Goal: Navigation & Orientation: Find specific page/section

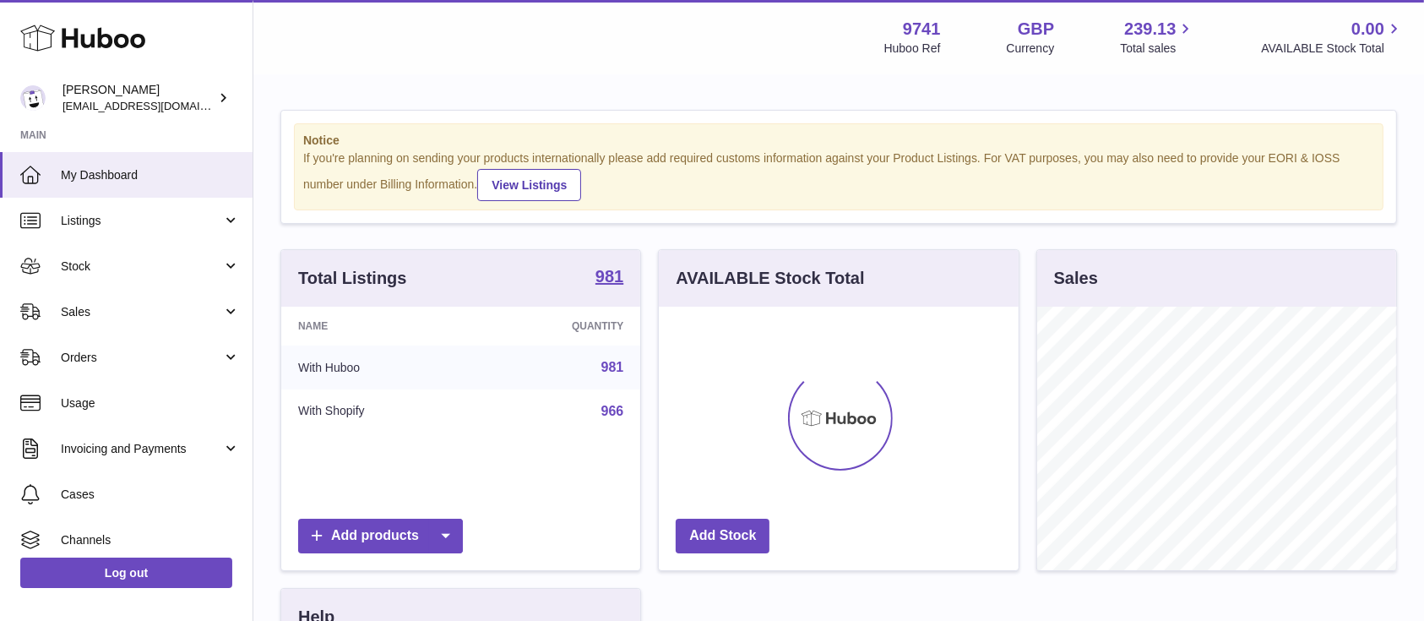
scroll to position [263, 359]
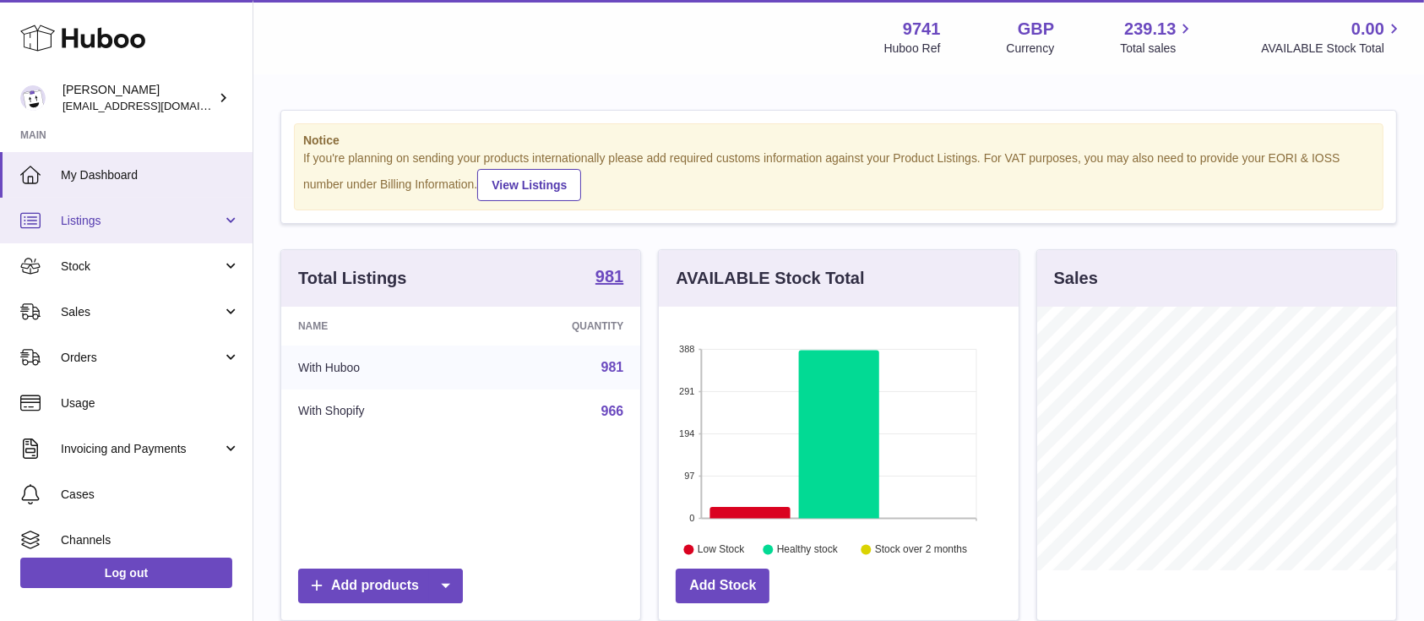
click at [191, 209] on link "Listings" at bounding box center [126, 221] width 252 height 46
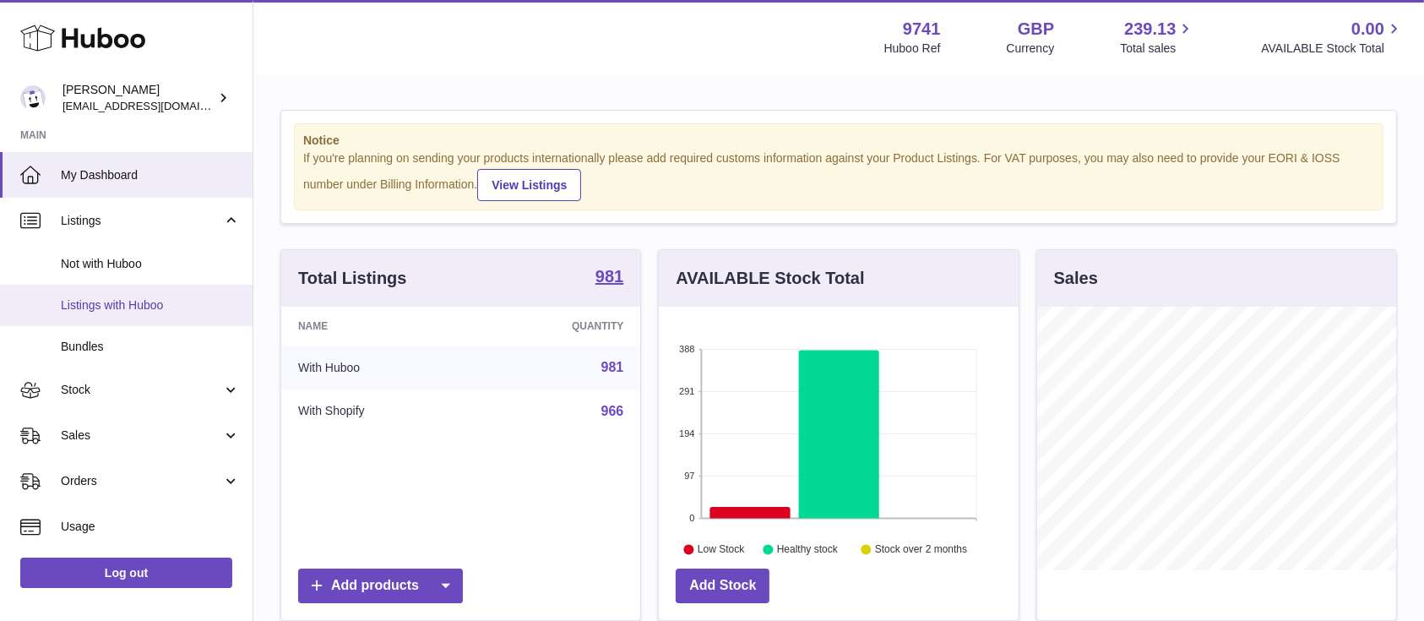
click at [148, 305] on span "Listings with Huboo" at bounding box center [150, 305] width 179 height 16
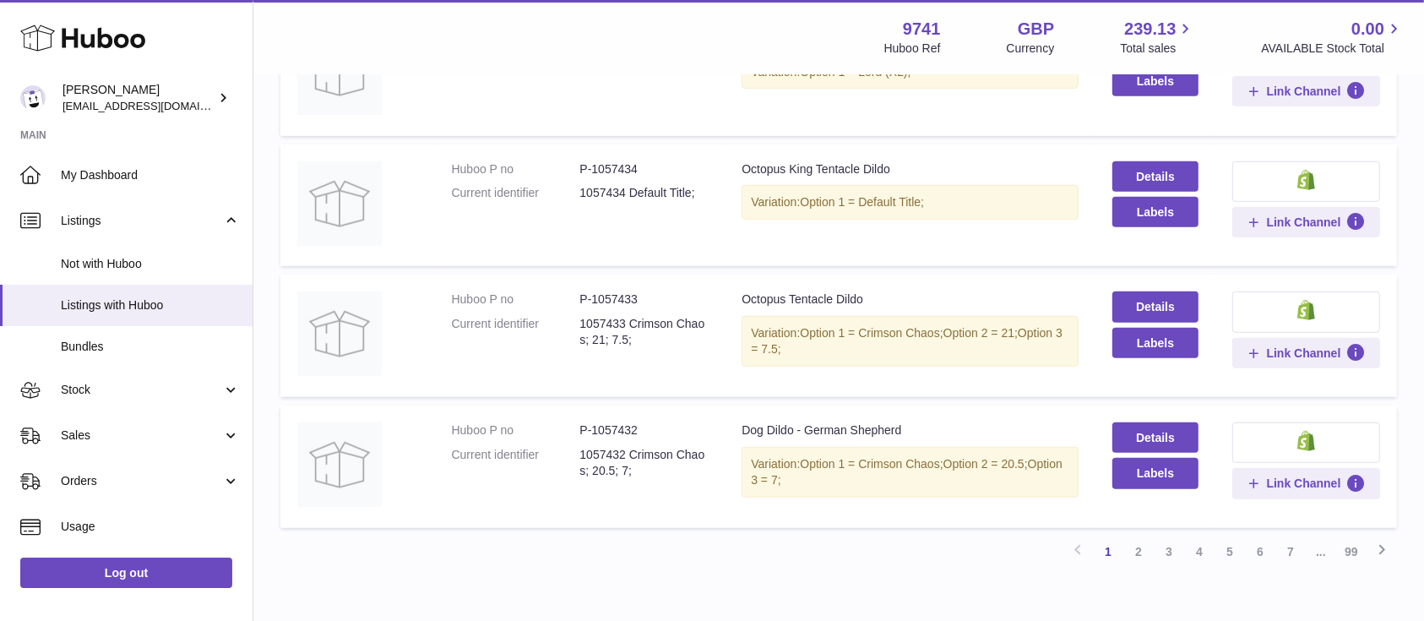
scroll to position [1158, 0]
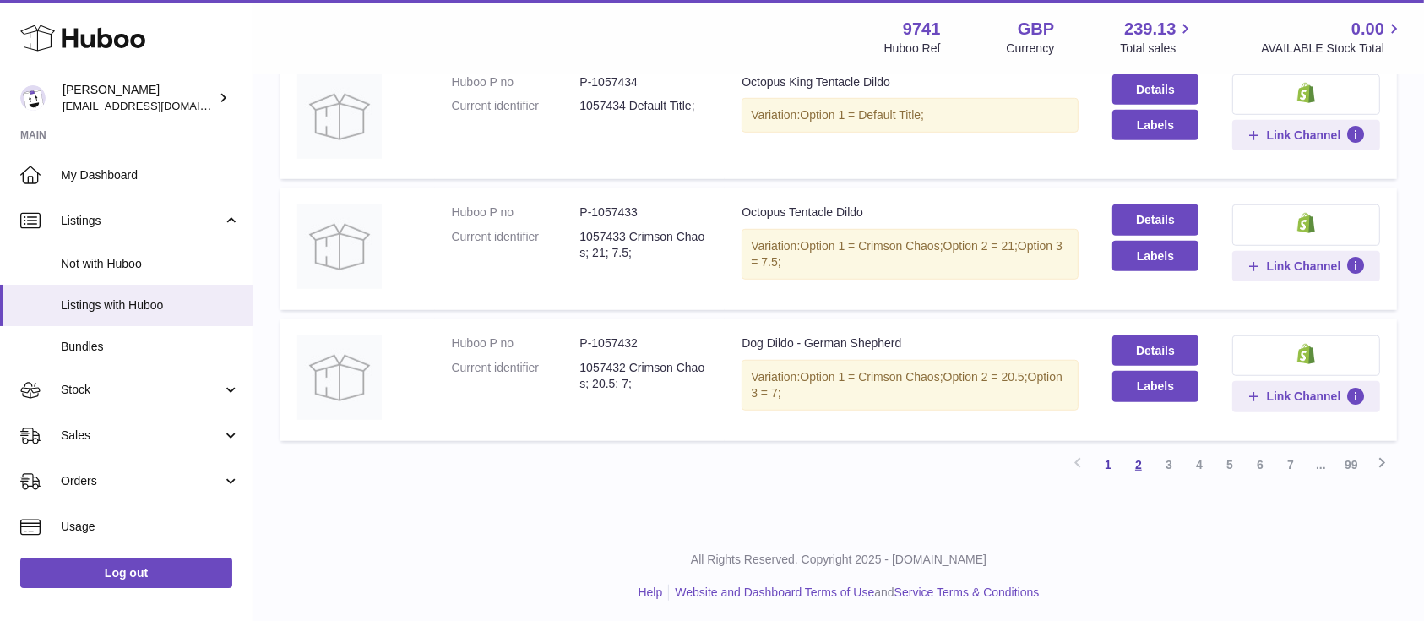
click at [1142, 452] on link "2" at bounding box center [1138, 464] width 30 height 30
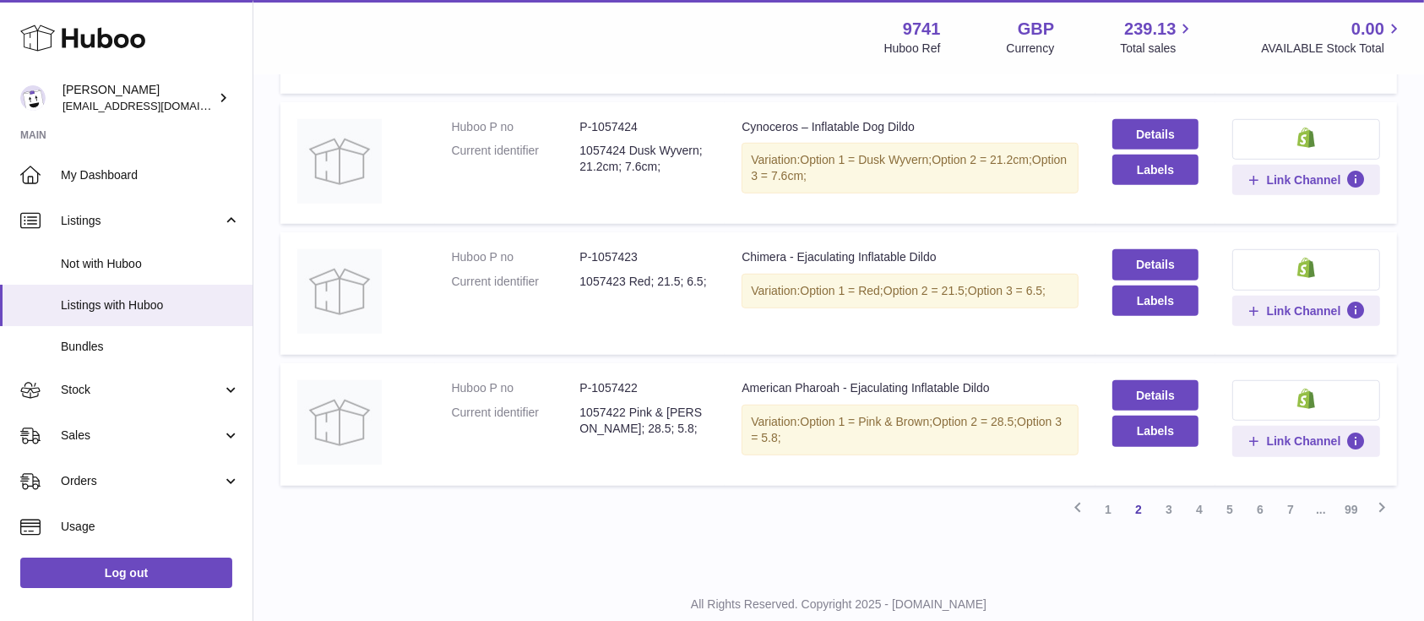
scroll to position [1158, 0]
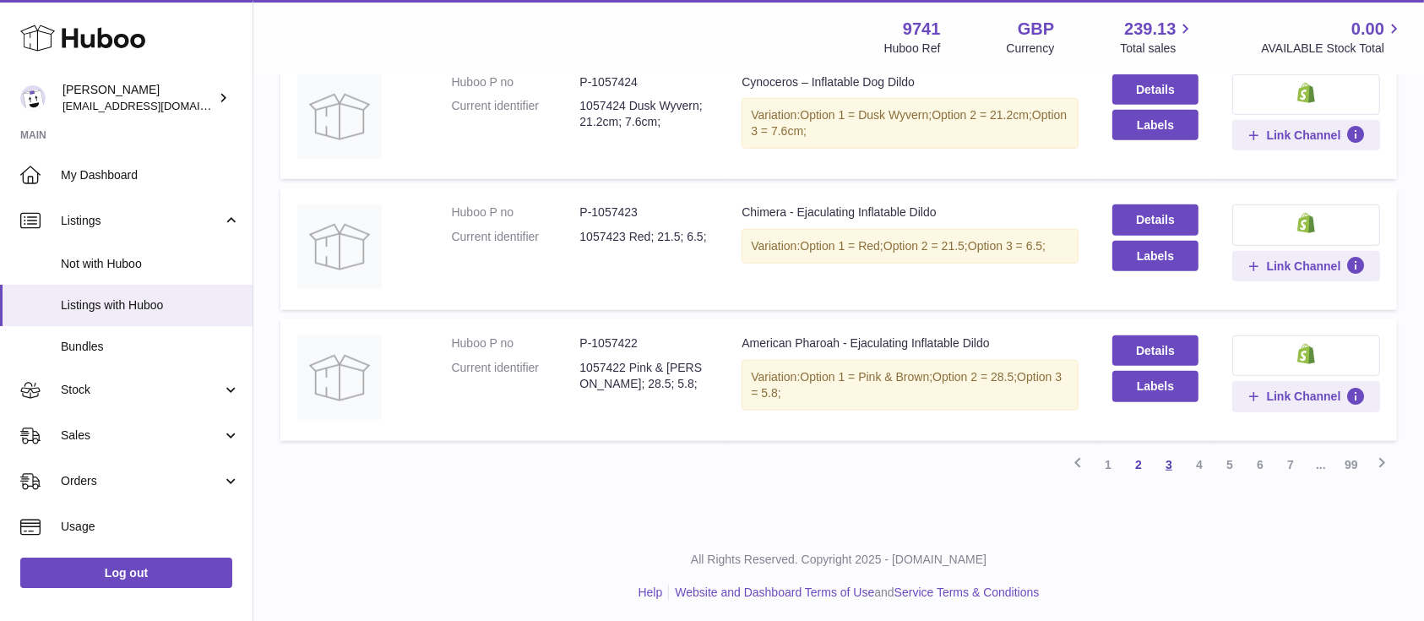
click at [1178, 463] on link "3" at bounding box center [1168, 464] width 30 height 30
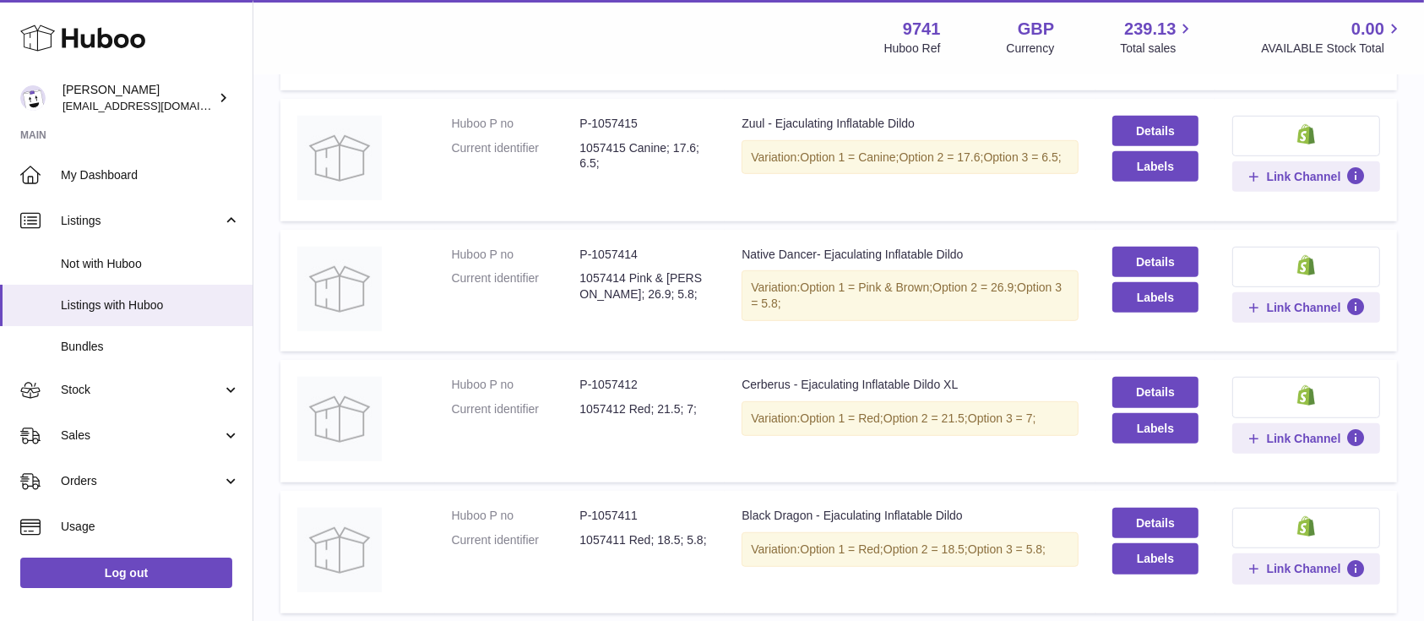
scroll to position [1158, 0]
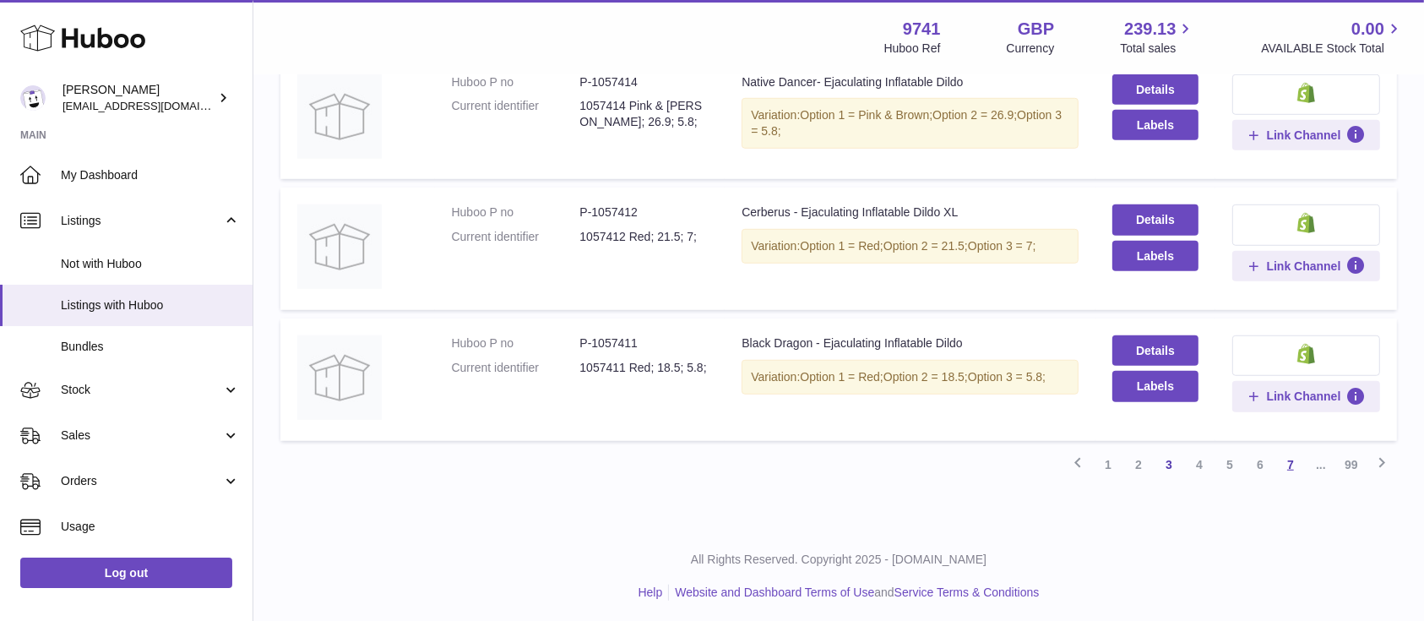
click at [1294, 463] on link "7" at bounding box center [1290, 464] width 30 height 30
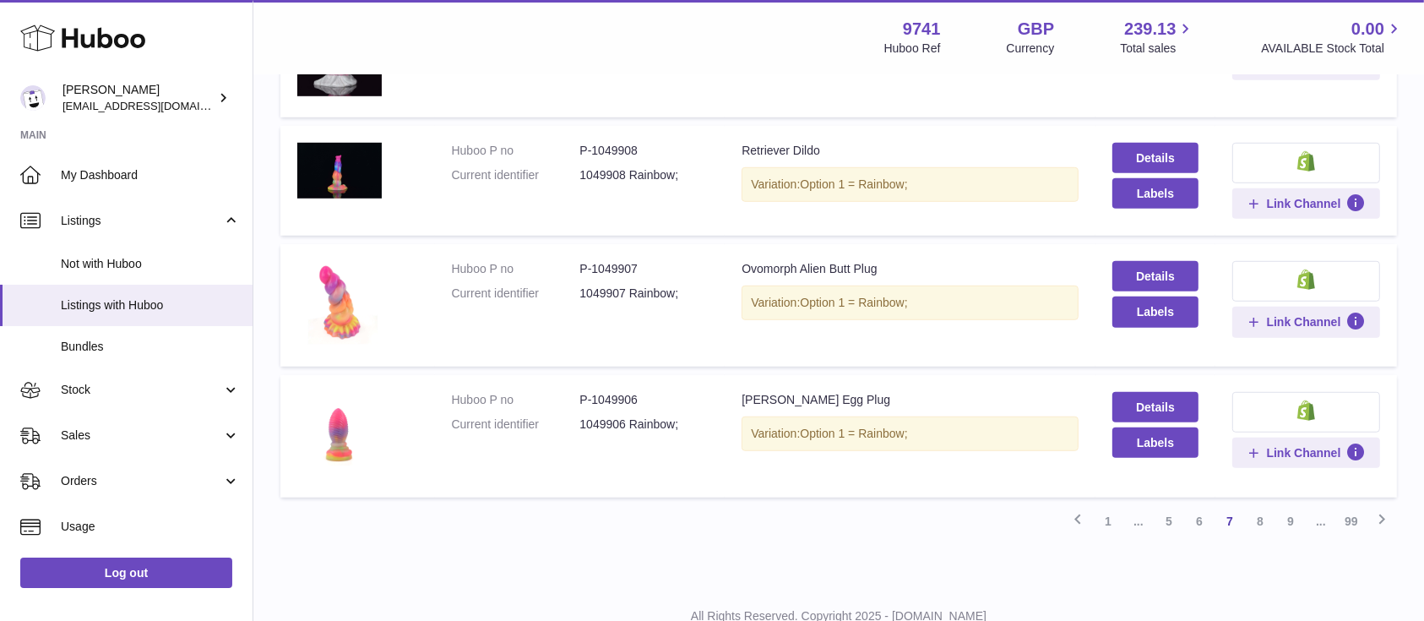
scroll to position [1107, 0]
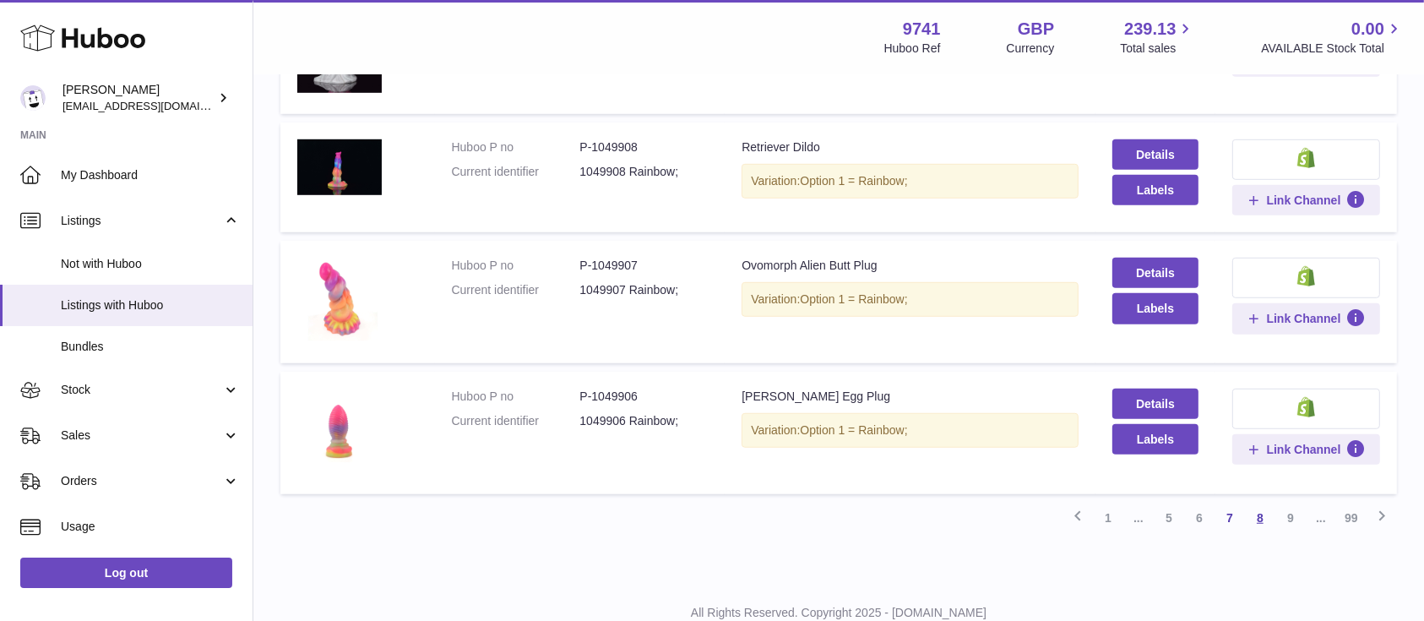
click at [1266, 513] on link "8" at bounding box center [1260, 517] width 30 height 30
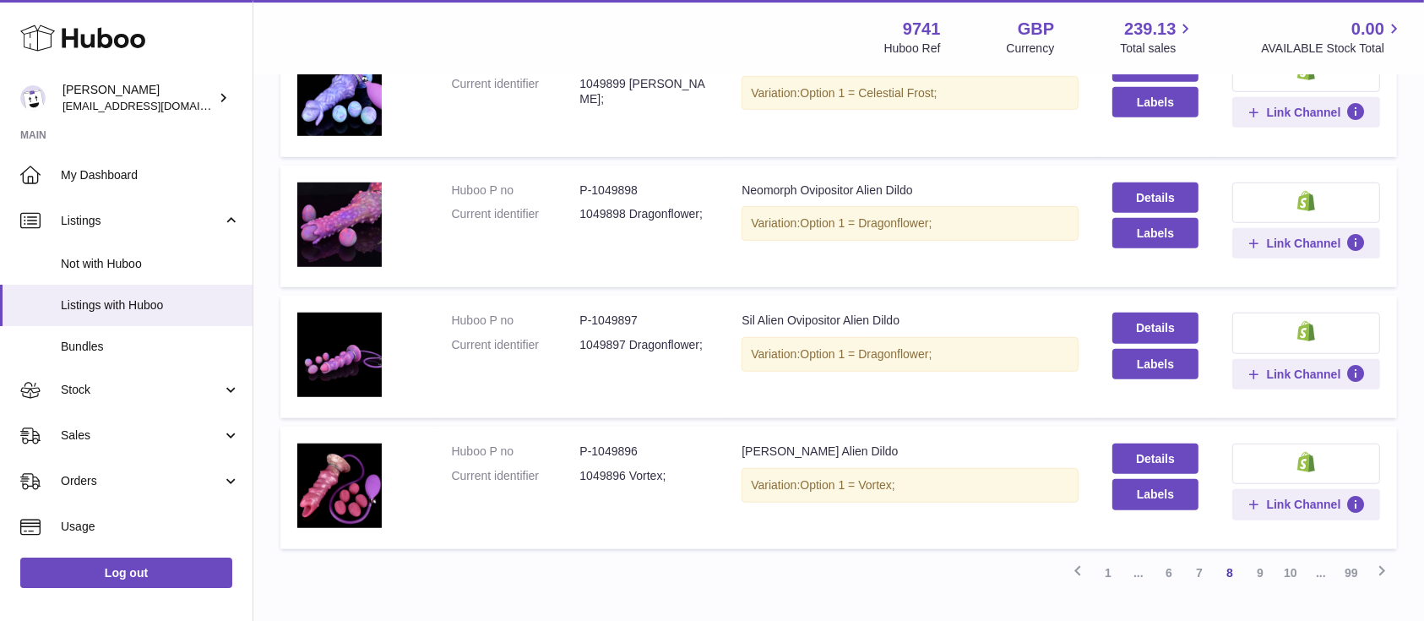
scroll to position [1158, 0]
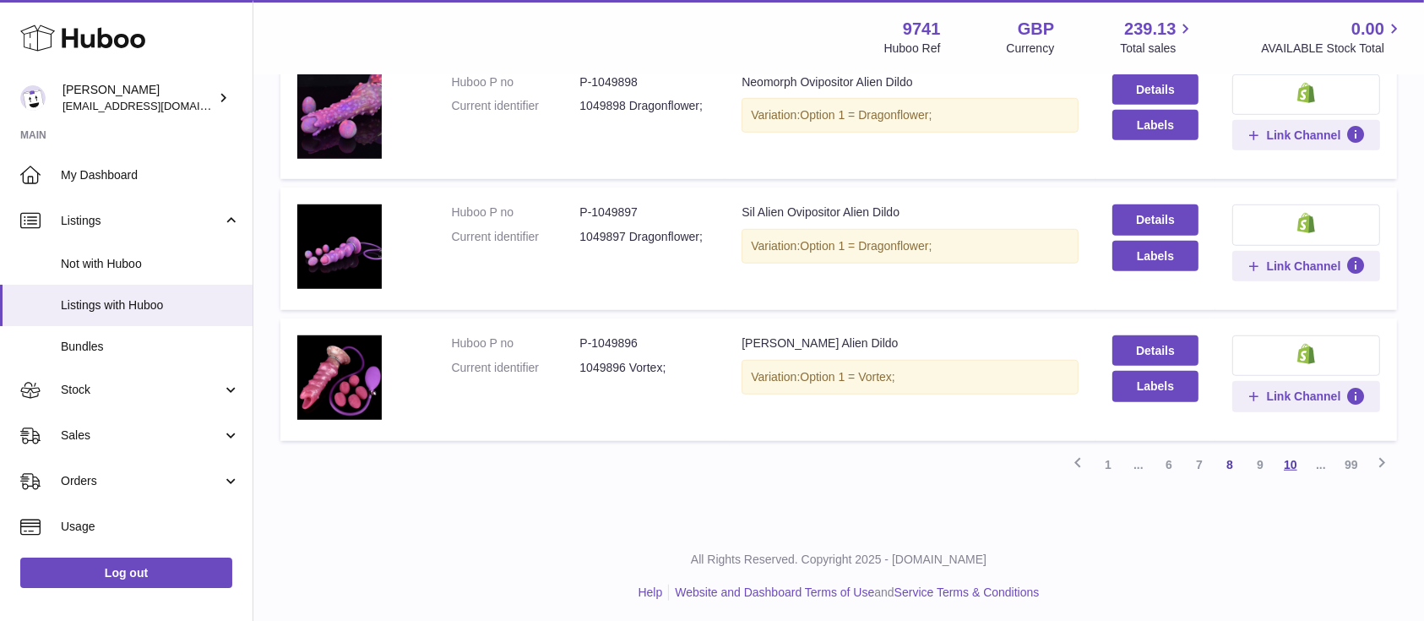
click at [1287, 459] on link "10" at bounding box center [1290, 464] width 30 height 30
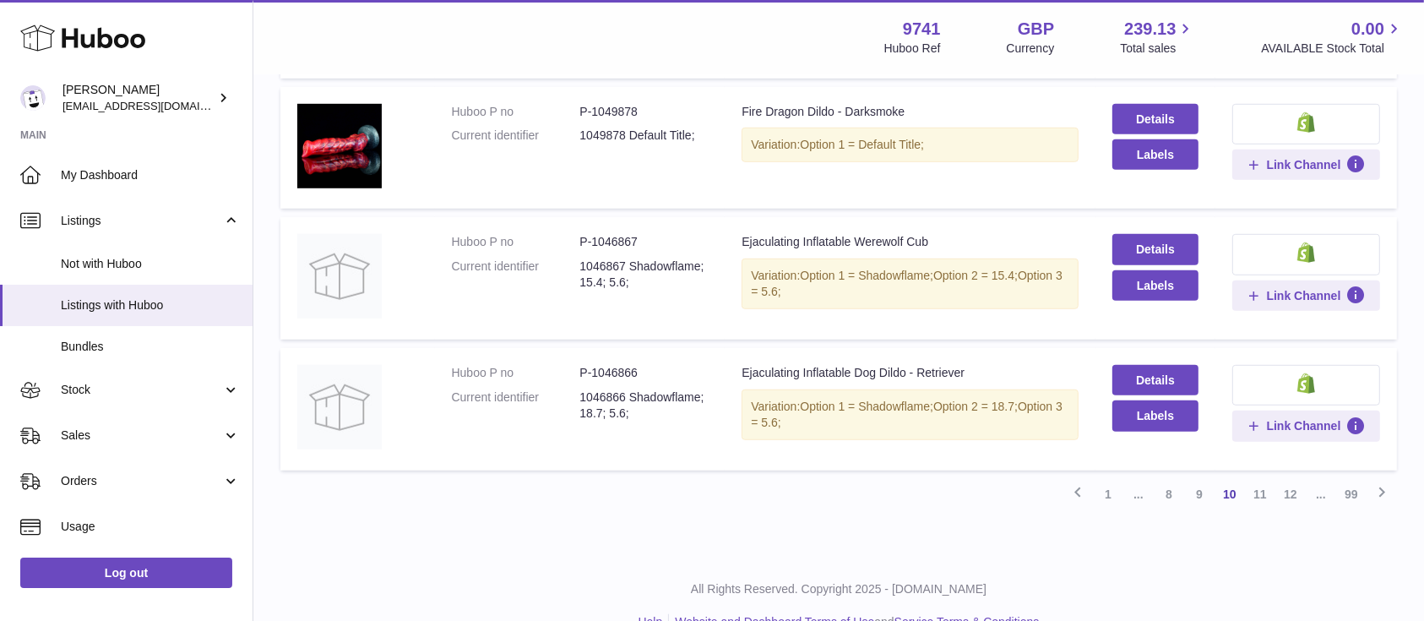
scroll to position [1158, 0]
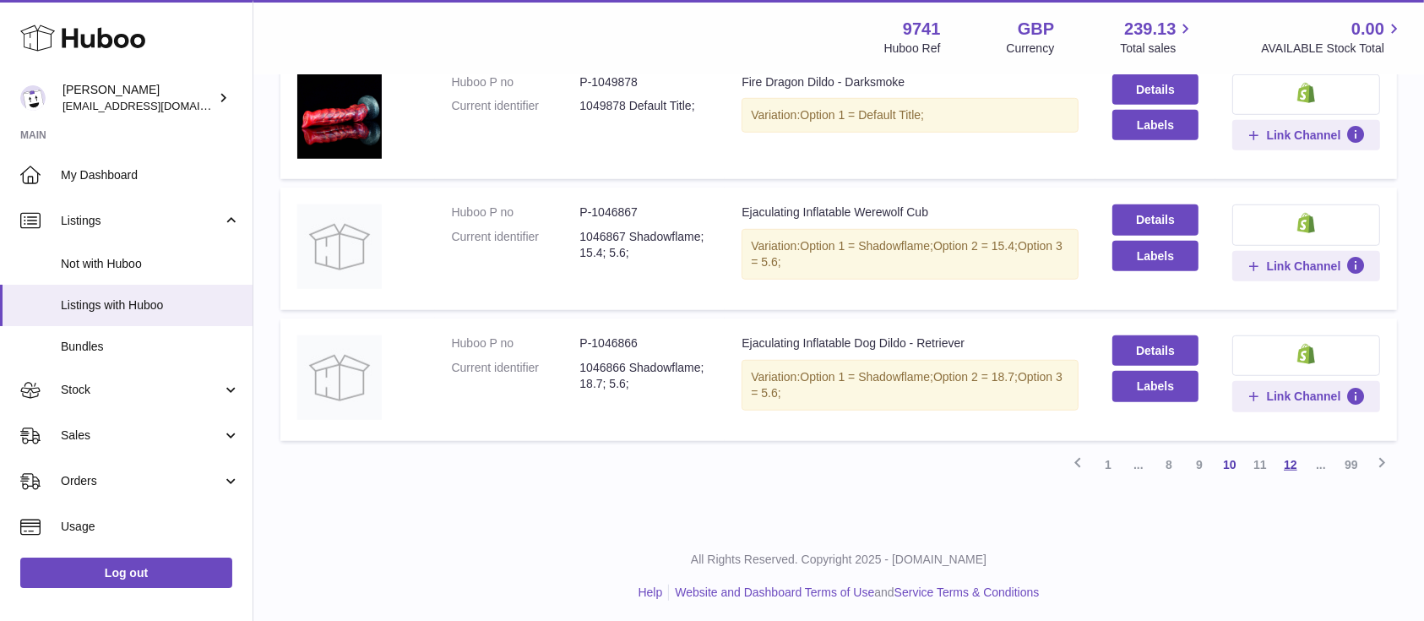
click at [1289, 451] on link "12" at bounding box center [1290, 464] width 30 height 30
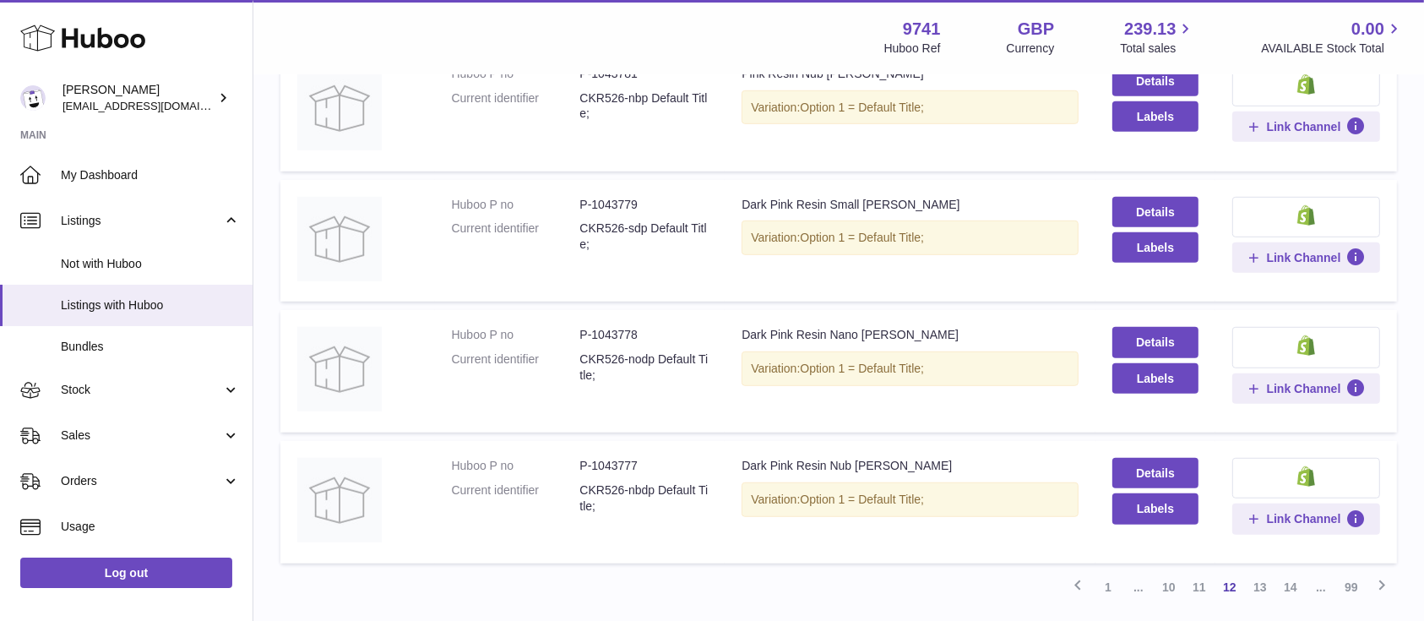
scroll to position [1158, 0]
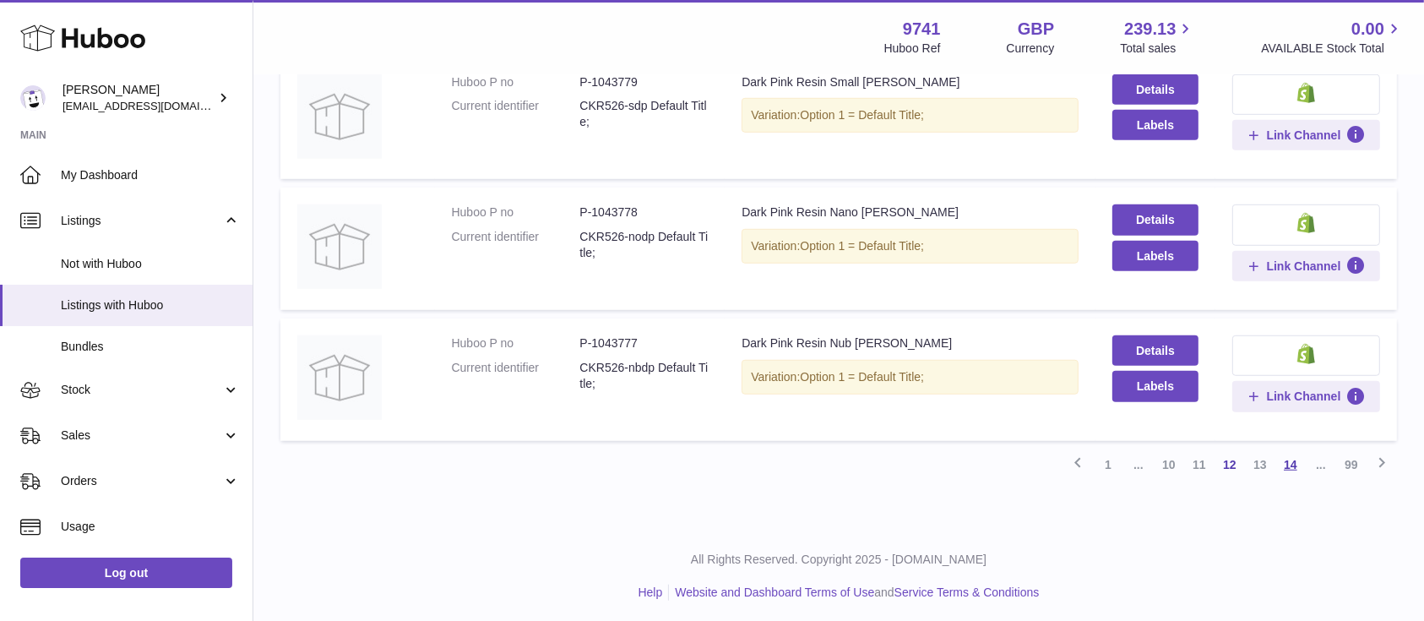
click at [1296, 457] on link "14" at bounding box center [1290, 464] width 30 height 30
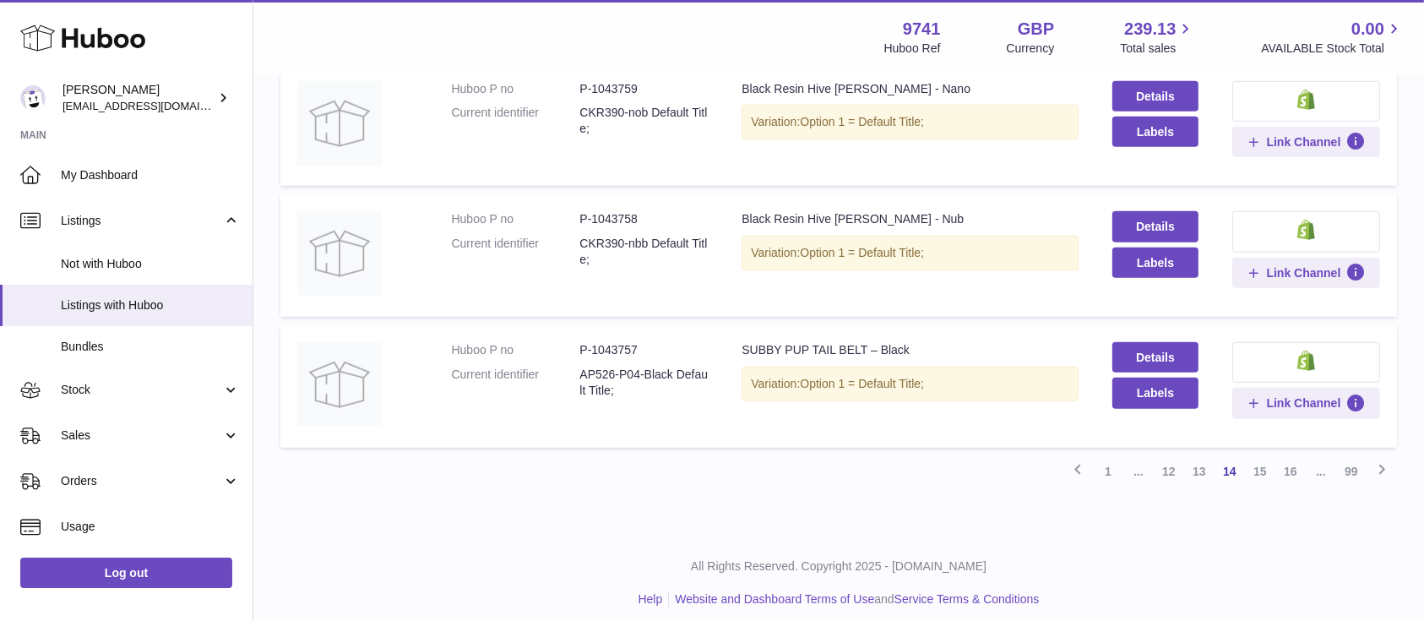
scroll to position [1158, 0]
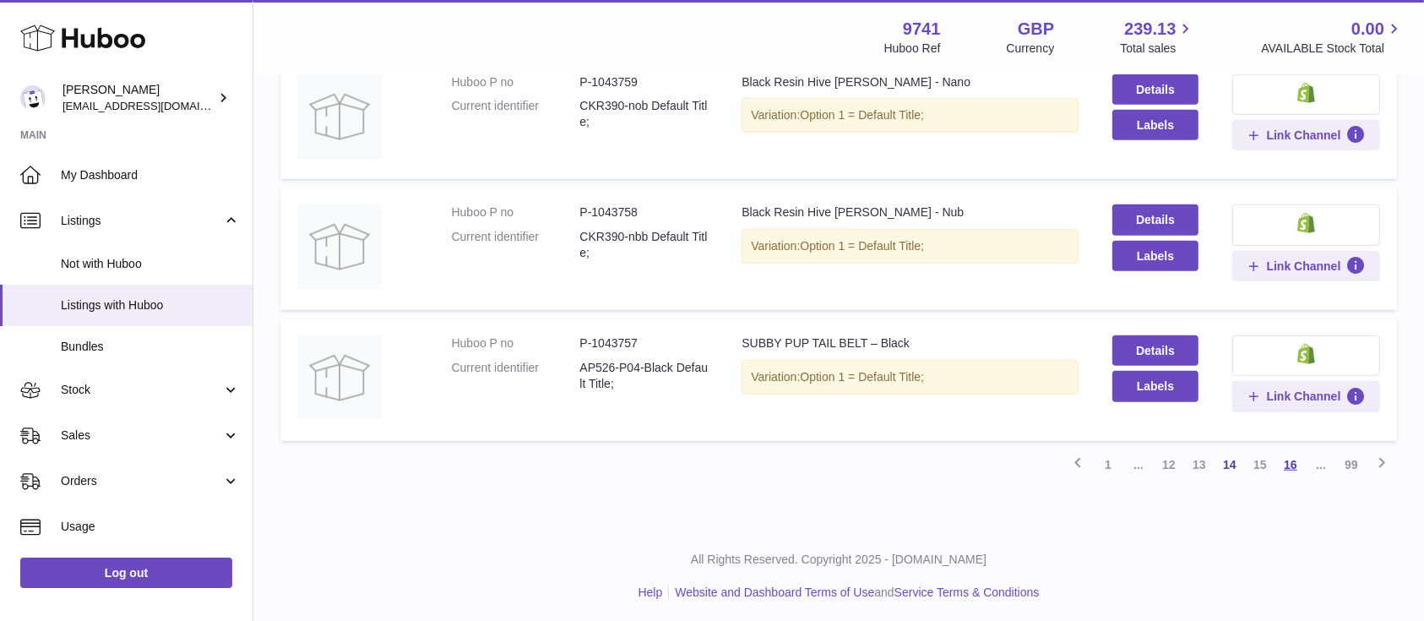
click at [1283, 453] on link "16" at bounding box center [1290, 464] width 30 height 30
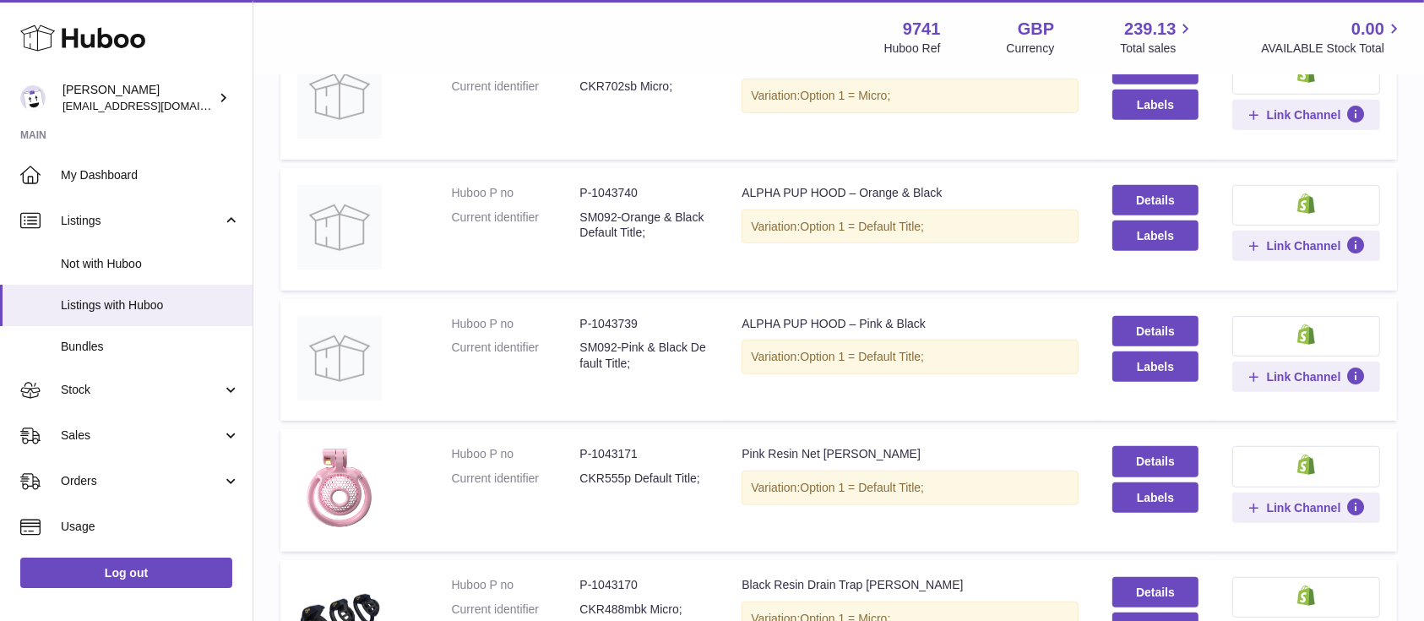
scroll to position [1158, 0]
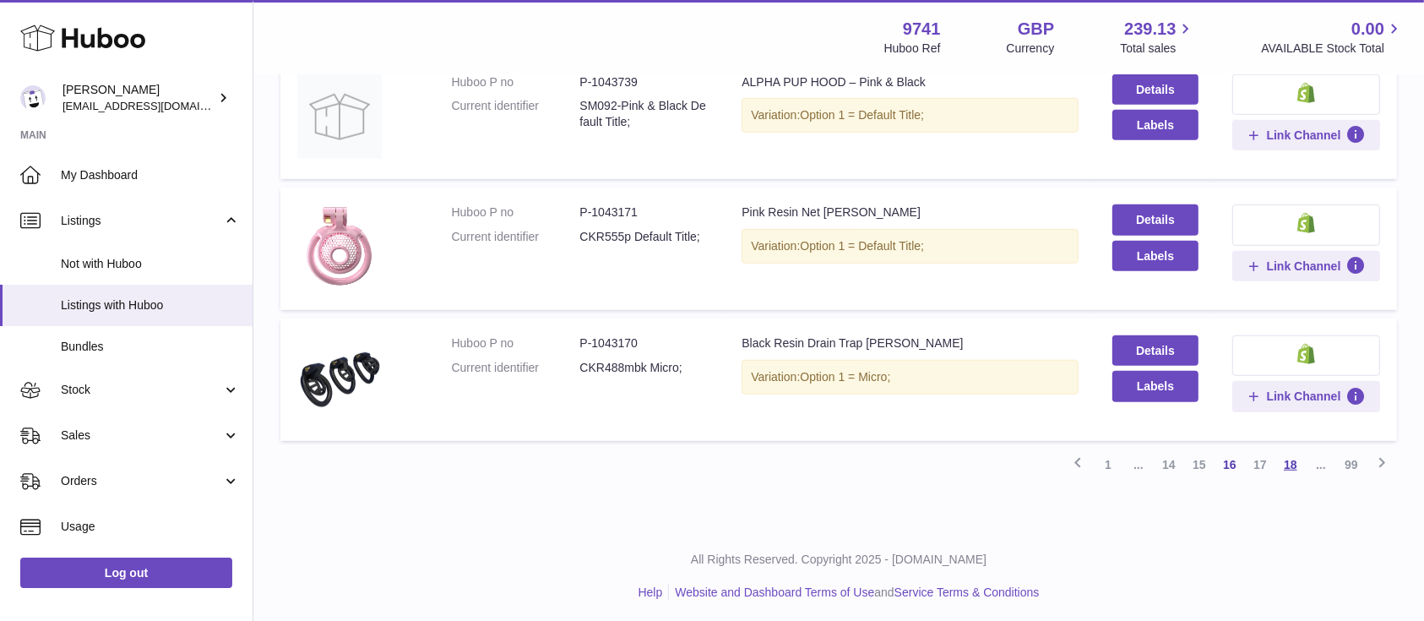
click at [1290, 453] on link "18" at bounding box center [1290, 464] width 30 height 30
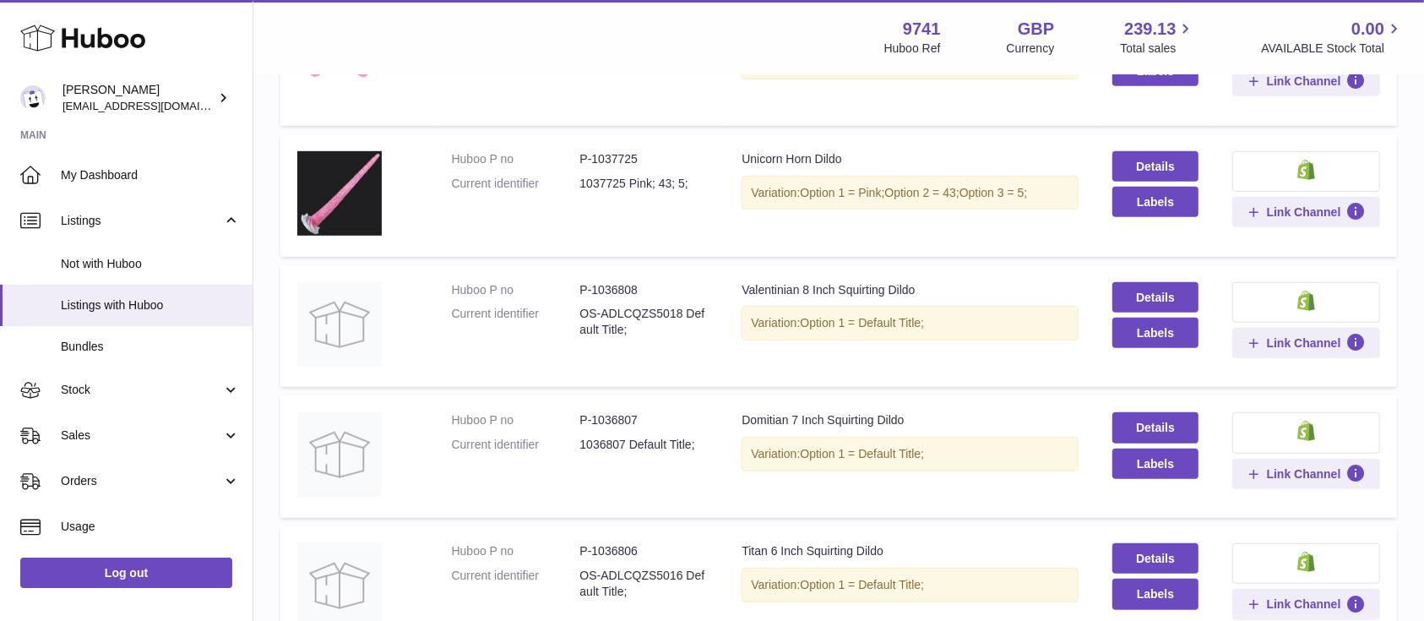
scroll to position [1158, 0]
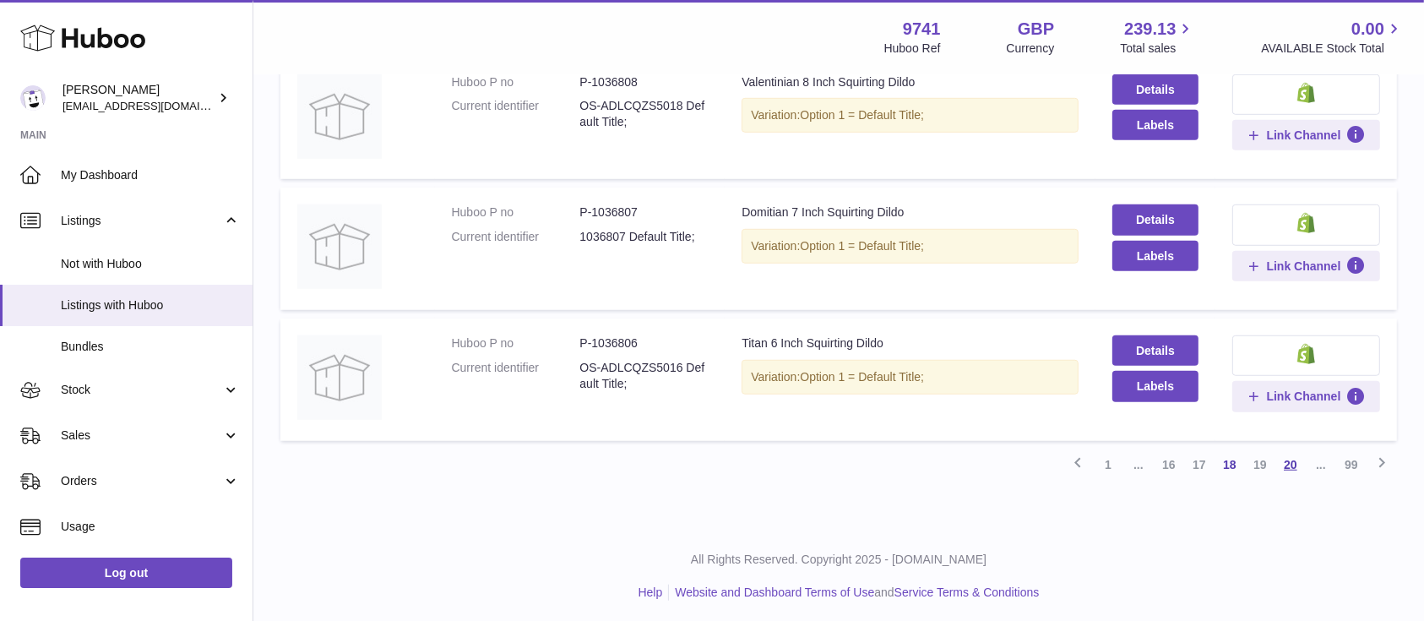
click at [1290, 456] on link "20" at bounding box center [1290, 464] width 30 height 30
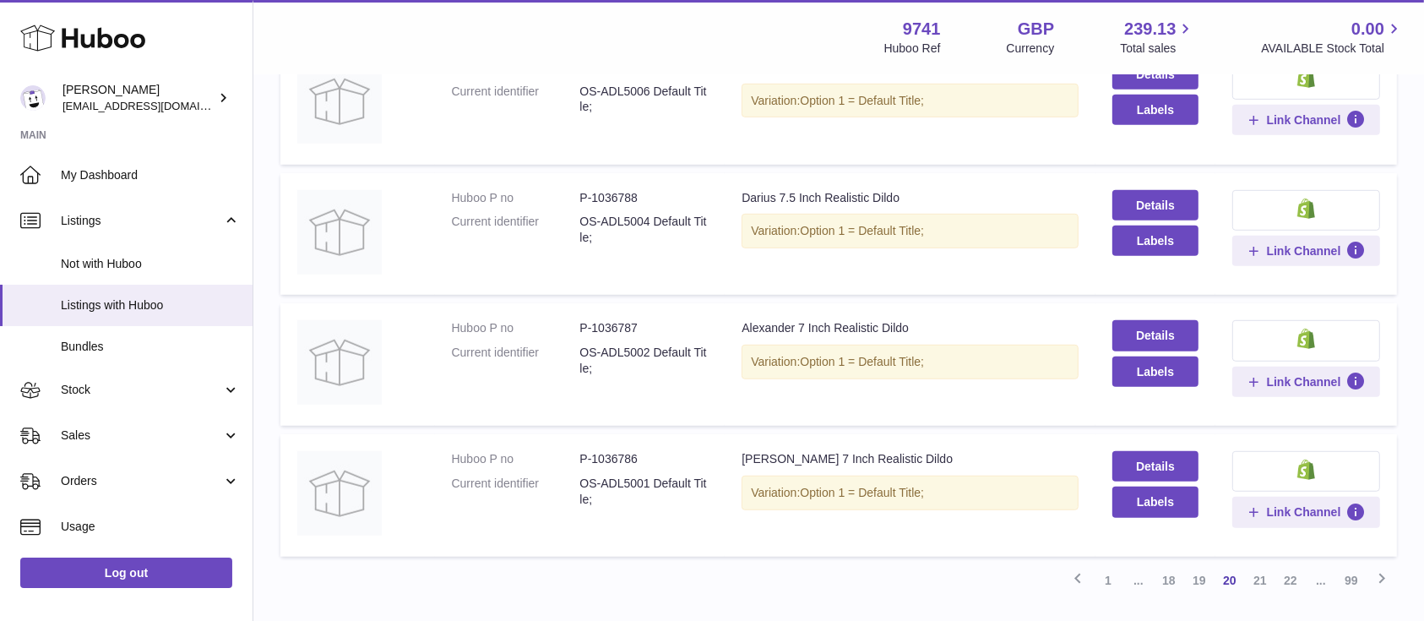
scroll to position [1158, 0]
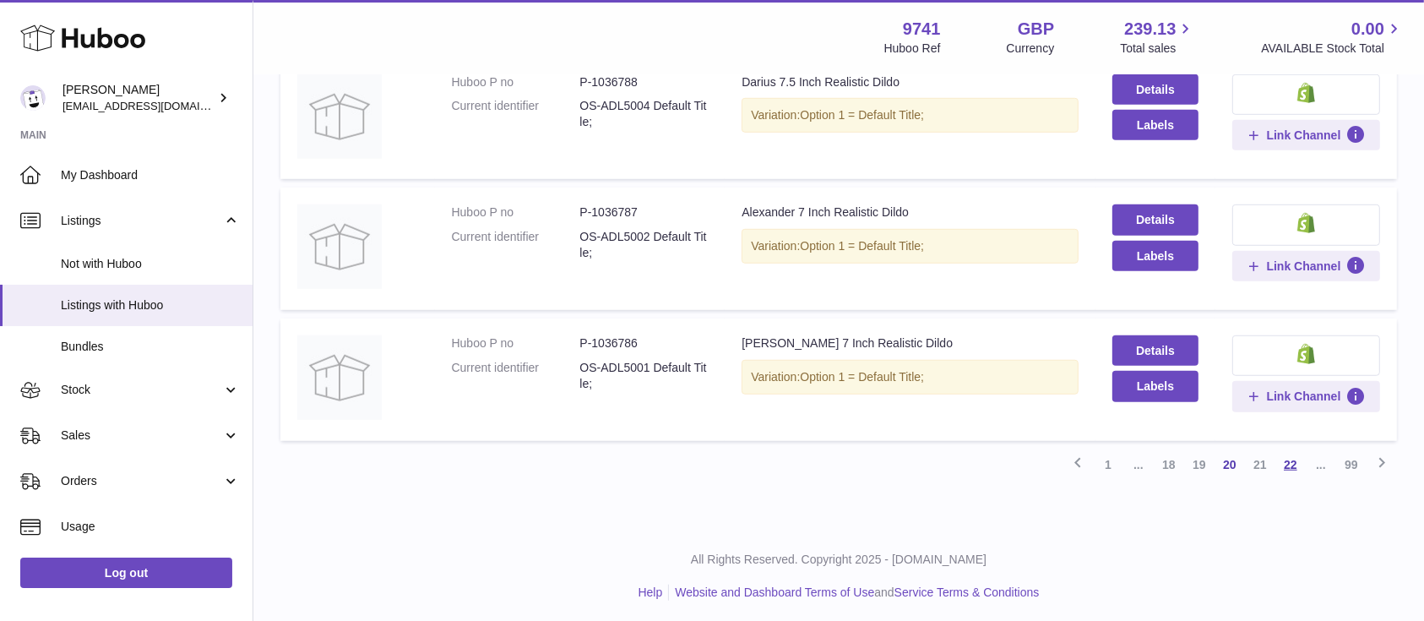
click at [1293, 455] on link "22" at bounding box center [1290, 464] width 30 height 30
